Goal: Task Accomplishment & Management: Manage account settings

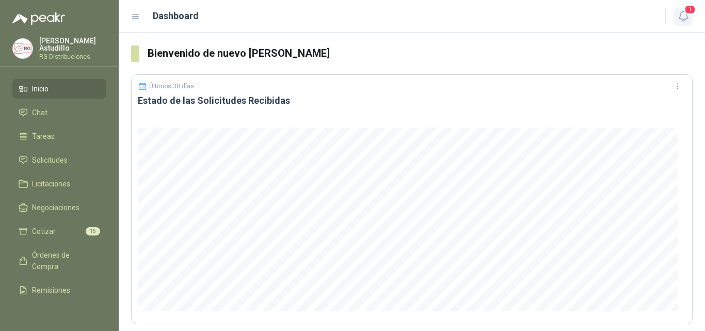
click at [682, 16] on icon "button" at bounding box center [683, 16] width 13 height 13
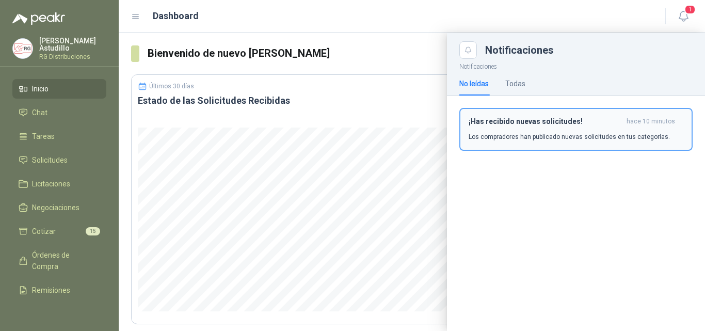
click at [573, 129] on div "¡Has recibido nuevas solicitudes! hace 10 minutos Los compradores han publicado…" at bounding box center [576, 129] width 215 height 24
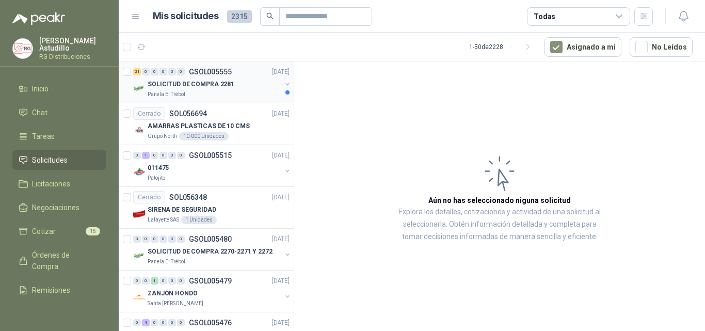
click at [226, 87] on p "SOLICITUD DE COMPRA 2281" at bounding box center [191, 84] width 87 height 10
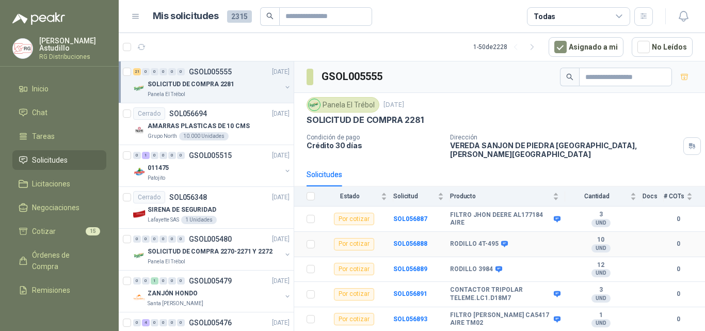
scroll to position [52, 0]
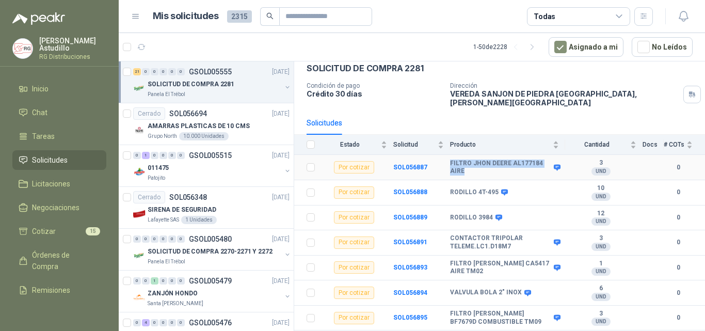
drag, startPoint x: 446, startPoint y: 155, endPoint x: 511, endPoint y: 175, distance: 67.7
click at [522, 205] on td "RODILLO 3984" at bounding box center [507, 217] width 115 height 25
drag, startPoint x: 451, startPoint y: 184, endPoint x: 475, endPoint y: 184, distance: 24.3
click at [469, 182] on tr "Por cotizar SOL056888 RODILLO 4T-495 10 UND  0" at bounding box center [499, 192] width 411 height 25
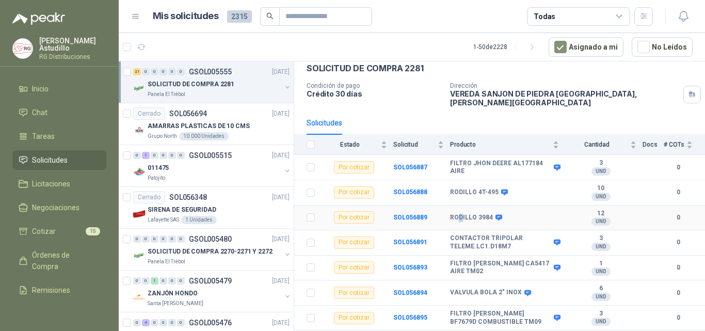
drag, startPoint x: 457, startPoint y: 204, endPoint x: 473, endPoint y: 225, distance: 26.4
click at [469, 205] on td "RODILLO 3984" at bounding box center [507, 217] width 115 height 25
click at [495, 230] on td "CONTACTOR TRIPOLAR TELEME.LC1.D18M7" at bounding box center [507, 242] width 115 height 25
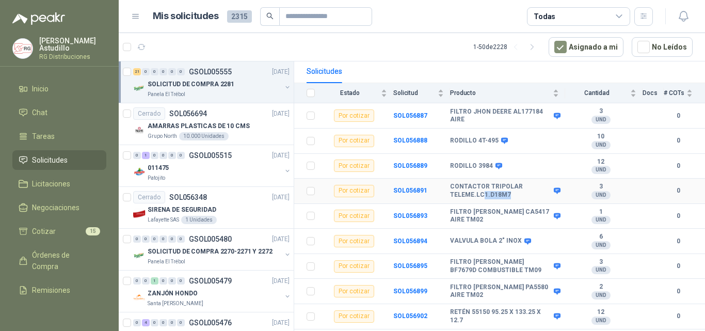
drag, startPoint x: 482, startPoint y: 188, endPoint x: 520, endPoint y: 186, distance: 37.7
click at [520, 186] on b "CONTACTOR TRIPOLAR TELEME.LC1.D18M7" at bounding box center [500, 191] width 101 height 16
click at [490, 189] on b "CONTACTOR TRIPOLAR TELEME.LC1.D18M7" at bounding box center [500, 191] width 101 height 16
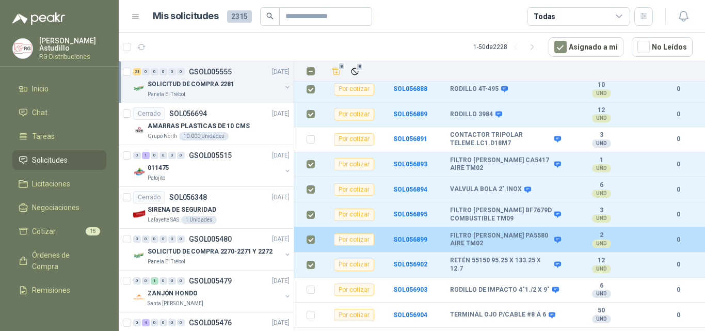
scroll to position [206, 0]
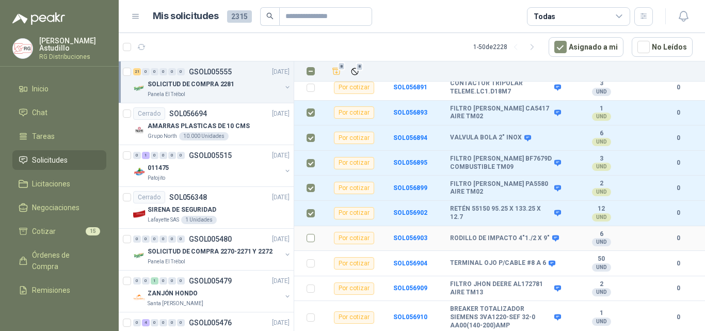
click at [305, 232] on td at bounding box center [307, 238] width 27 height 25
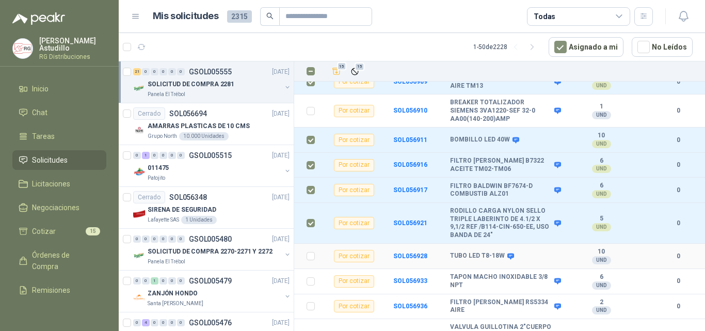
scroll to position [431, 0]
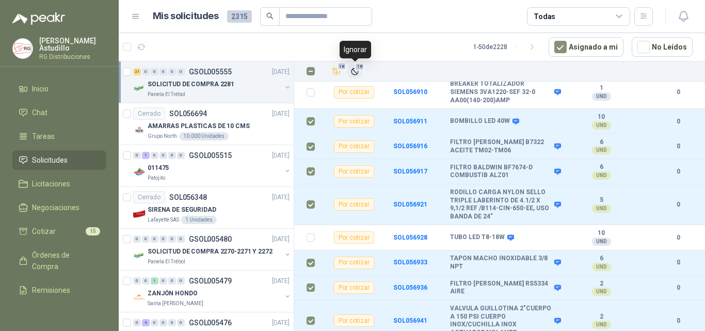
click at [360, 76] on button "18" at bounding box center [355, 72] width 14 height 14
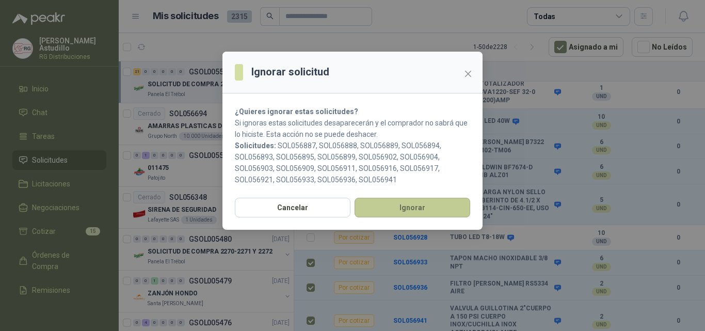
click at [418, 205] on button "Ignorar" at bounding box center [413, 208] width 116 height 20
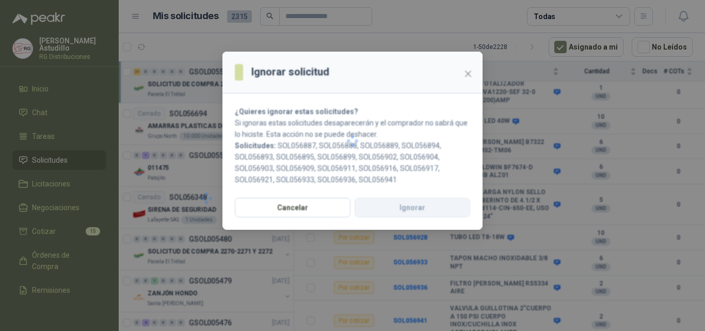
scroll to position [0, 0]
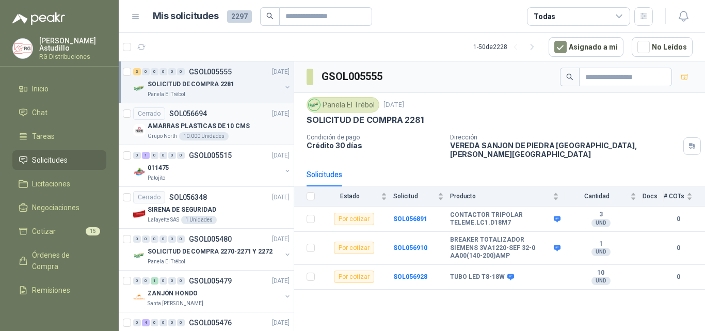
click at [251, 122] on div "AMARRAS PLASTICAS DE 10 CMS" at bounding box center [219, 126] width 142 height 12
click at [233, 88] on div "SOLICITUD DE COMPRA 2281" at bounding box center [215, 84] width 134 height 12
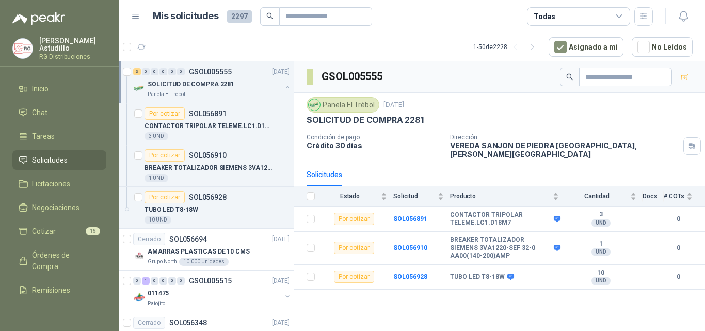
click at [283, 88] on button "button" at bounding box center [287, 87] width 8 height 8
